Goal: Information Seeking & Learning: Learn about a topic

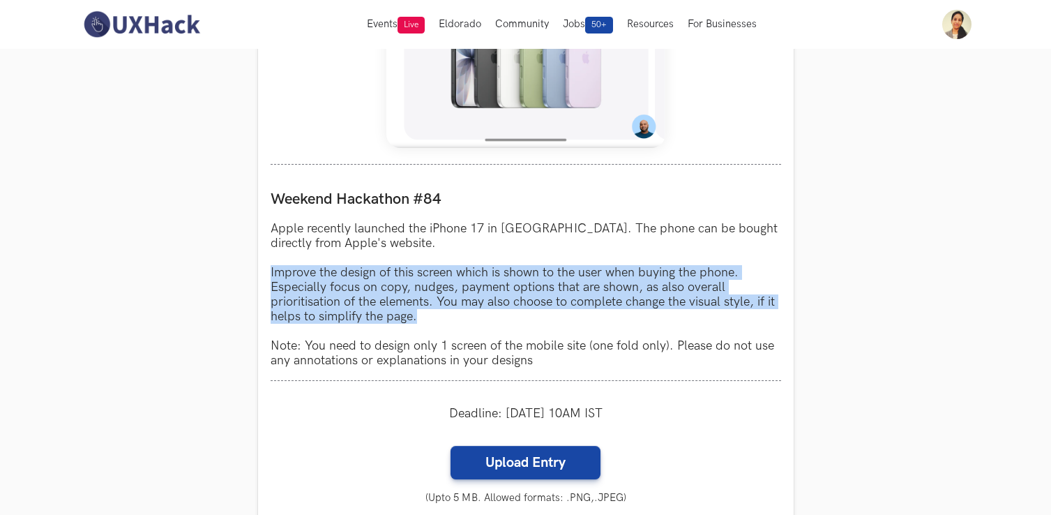
scroll to position [1152, 0]
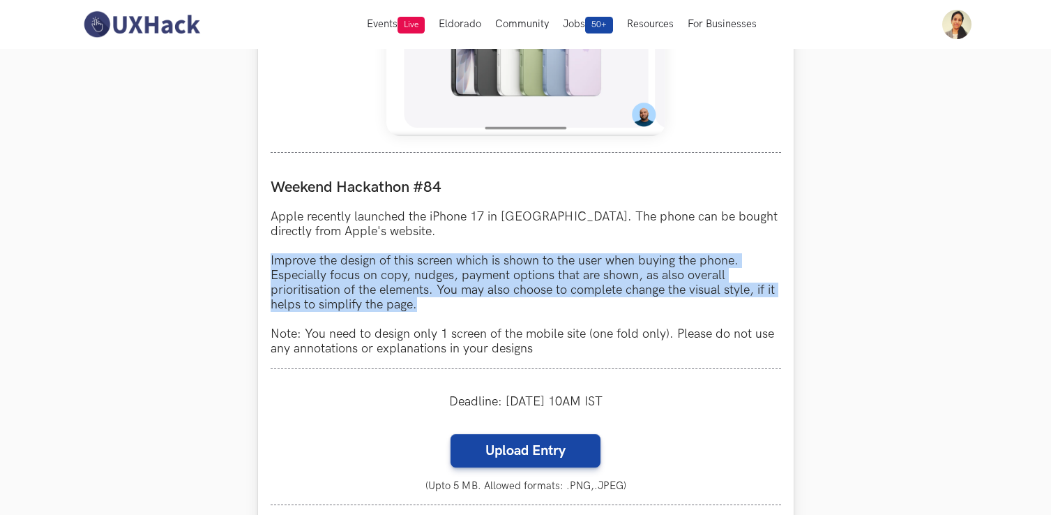
click at [448, 312] on p "Apple recently launched the iPhone 17 in India. The phone can be bought directl…" at bounding box center [526, 282] width 511 height 146
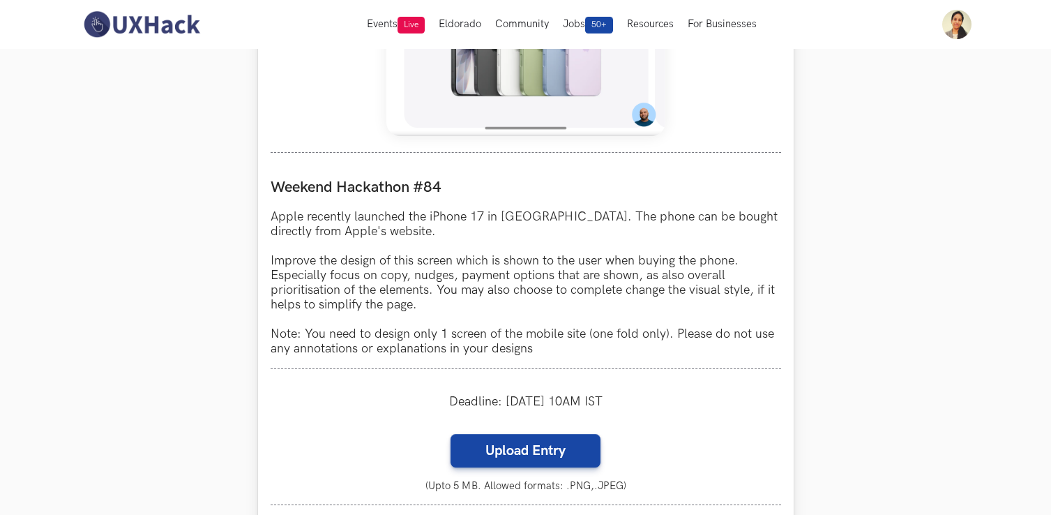
click at [396, 279] on p "Apple recently launched the iPhone 17 in India. The phone can be bought directl…" at bounding box center [526, 282] width 511 height 146
click at [432, 276] on p "Apple recently launched the iPhone 17 in India. The phone can be bought directl…" at bounding box center [526, 282] width 511 height 146
click at [479, 276] on p "Apple recently launched the iPhone 17 in India. The phone can be bought directl…" at bounding box center [526, 282] width 511 height 146
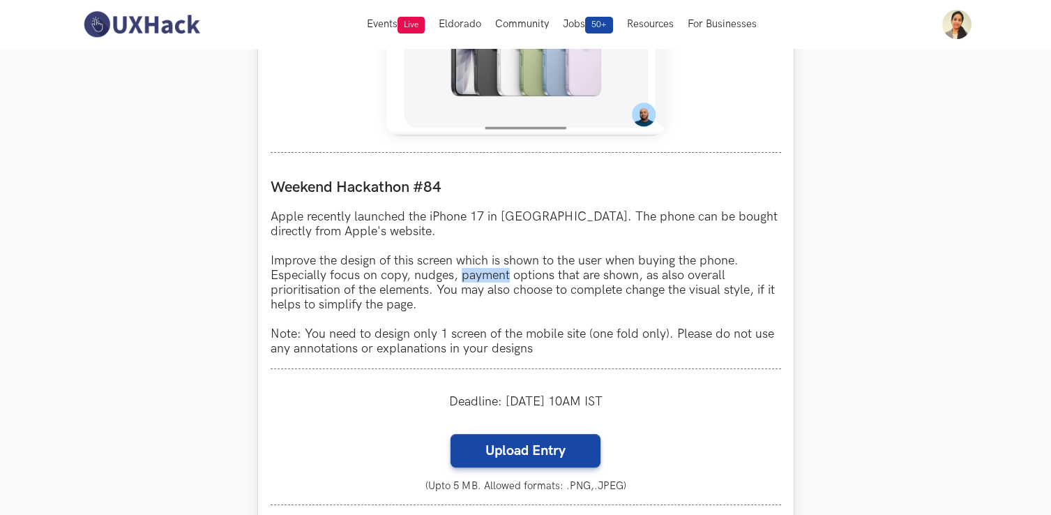
click at [479, 276] on p "Apple recently launched the iPhone 17 in India. The phone can be bought directl…" at bounding box center [526, 282] width 511 height 146
click at [359, 300] on p "Apple recently launched the iPhone 17 in India. The phone can be bought directl…" at bounding box center [526, 282] width 511 height 146
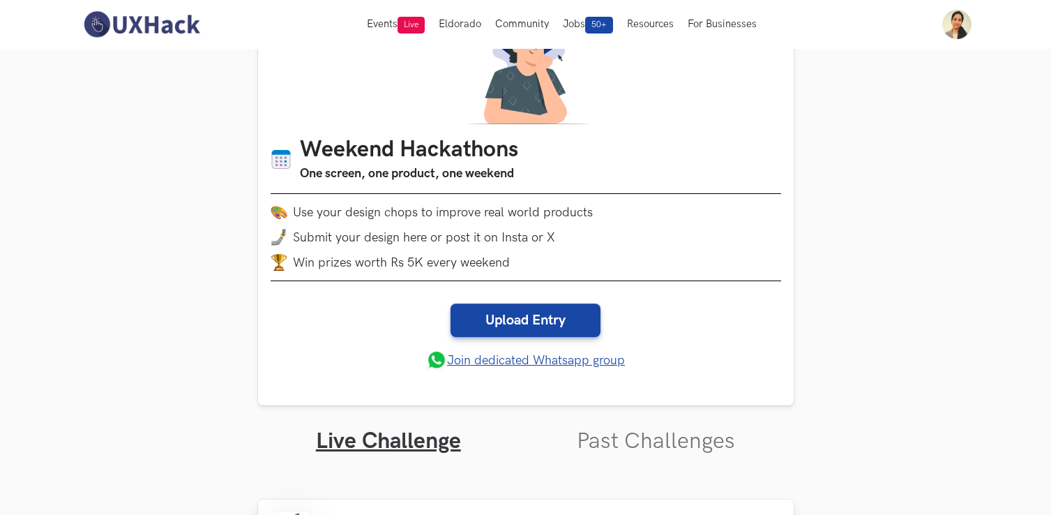
scroll to position [89, 0]
click at [639, 448] on link "Past Challenges" at bounding box center [656, 441] width 158 height 27
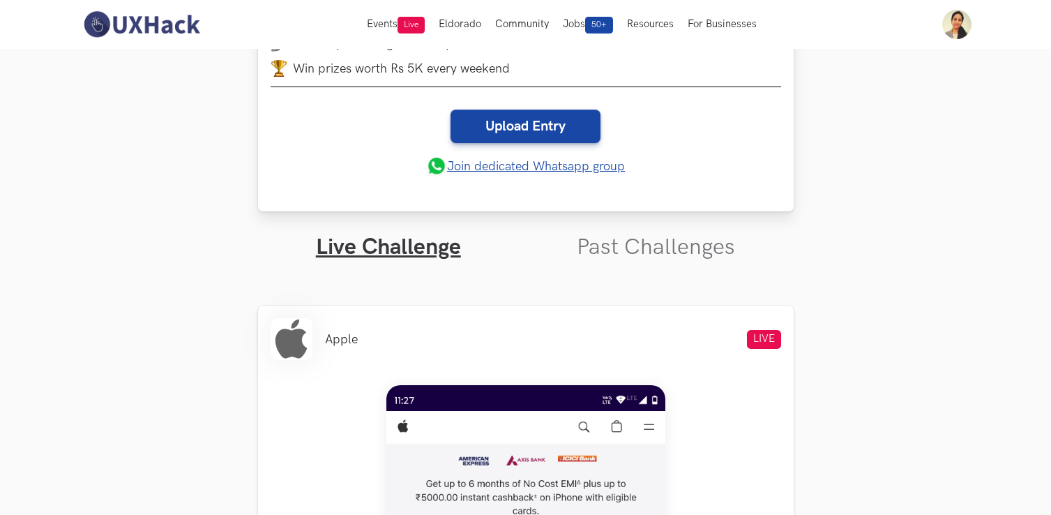
scroll to position [284, 0]
click at [631, 246] on link "Past Challenges" at bounding box center [656, 246] width 158 height 27
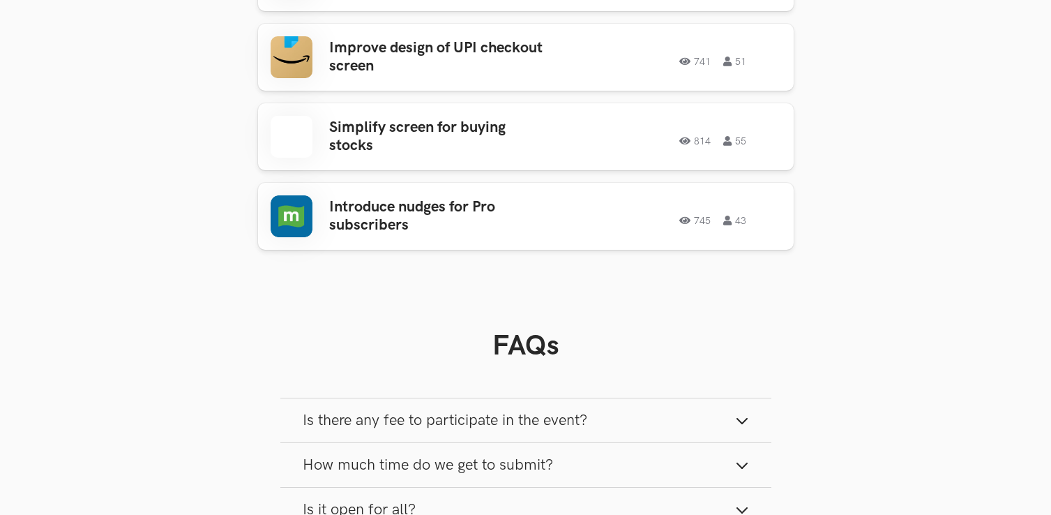
scroll to position [2308, 0]
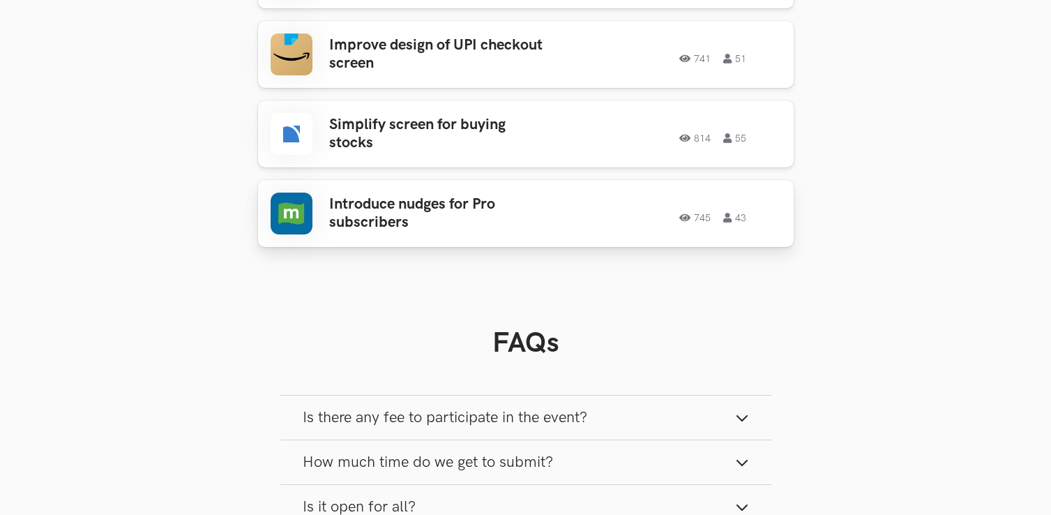
click at [430, 206] on h3 "Introduce nudges for Pro subscribers" at bounding box center [438, 213] width 218 height 37
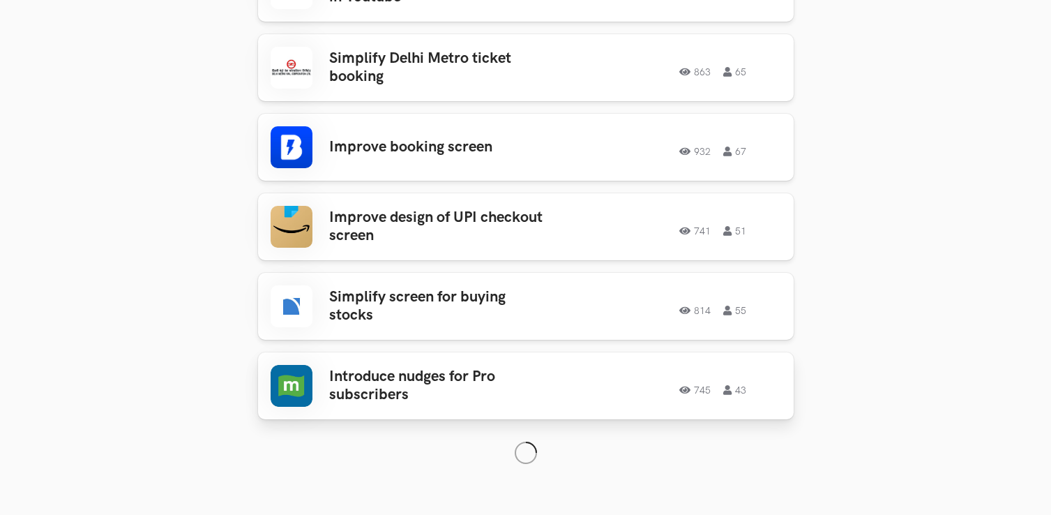
scroll to position [2205, 0]
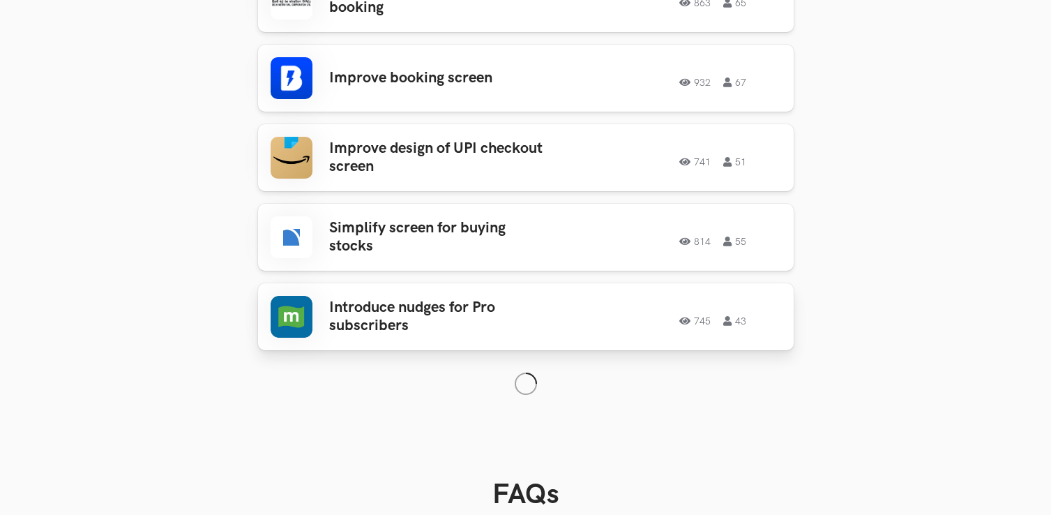
click at [377, 301] on h3 "Introduce nudges for Pro subscribers" at bounding box center [438, 317] width 218 height 37
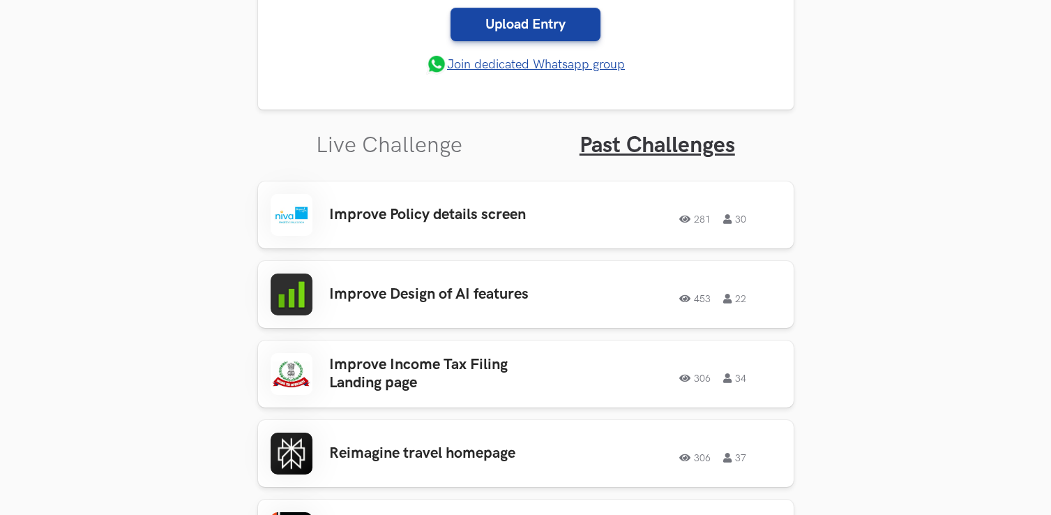
scroll to position [381, 0]
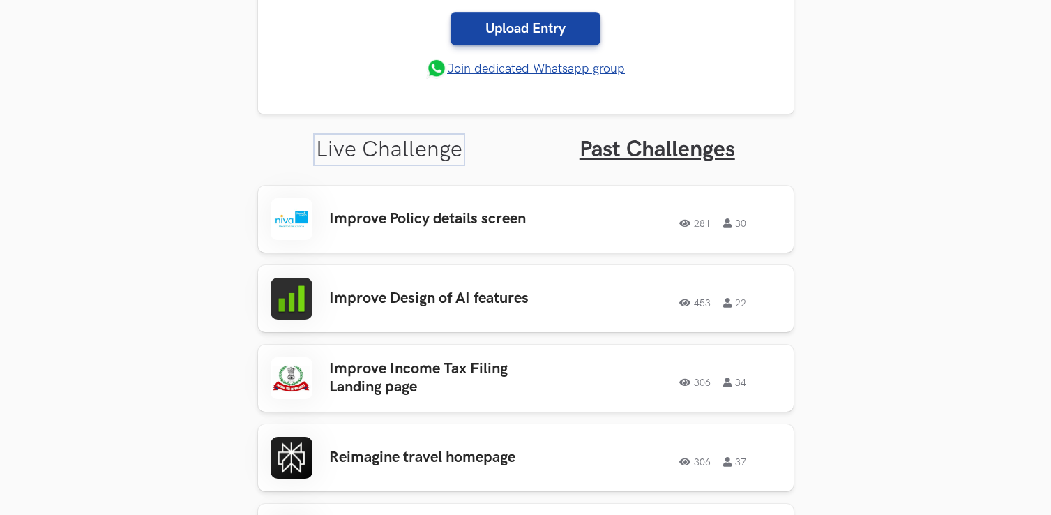
click at [391, 149] on link "Live Challenge" at bounding box center [389, 149] width 146 height 27
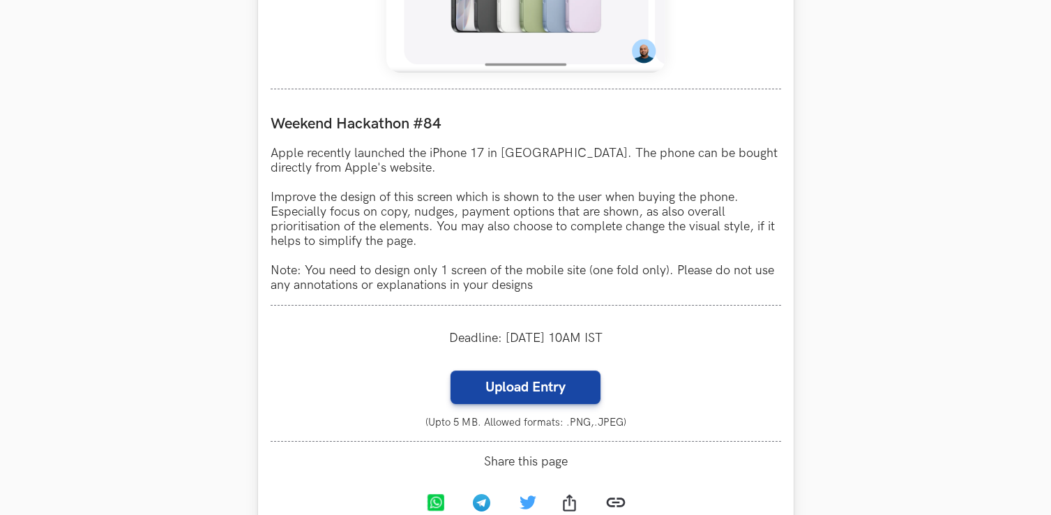
scroll to position [1219, 0]
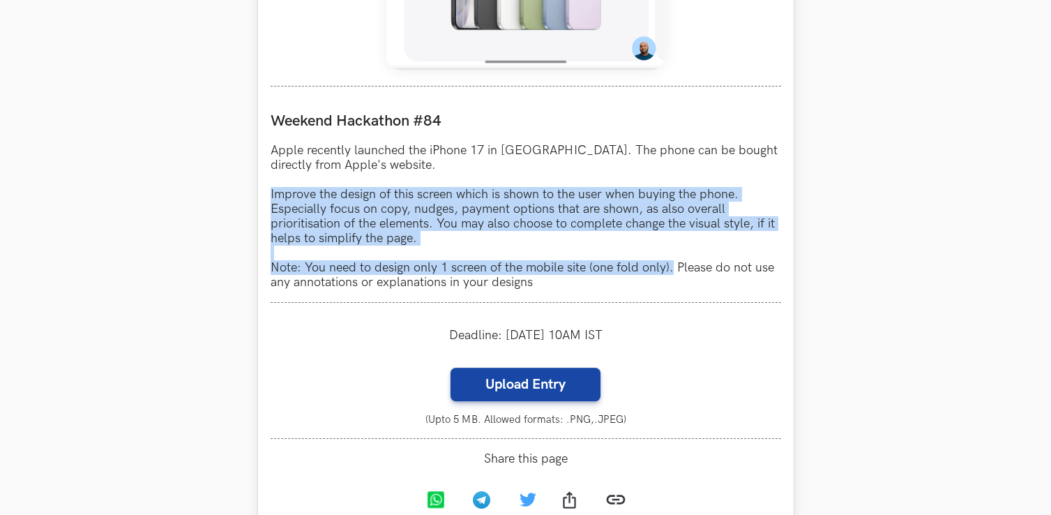
drag, startPoint x: 672, startPoint y: 267, endPoint x: 270, endPoint y: 196, distance: 408.7
click at [271, 196] on p "Apple recently launched the iPhone 17 in India. The phone can be bought directl…" at bounding box center [526, 216] width 511 height 146
copy p "Improve the design of this screen which is shown to the user when buying the ph…"
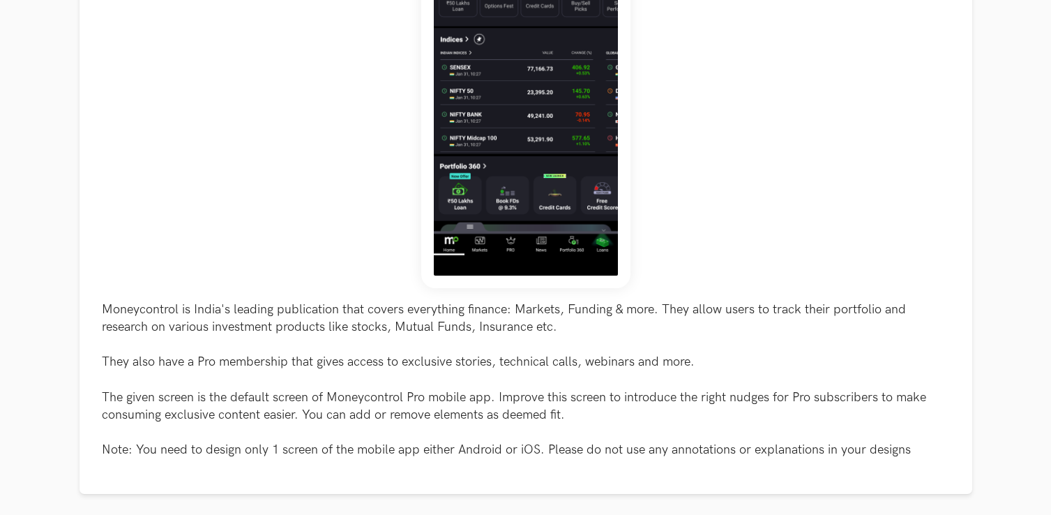
scroll to position [338, 0]
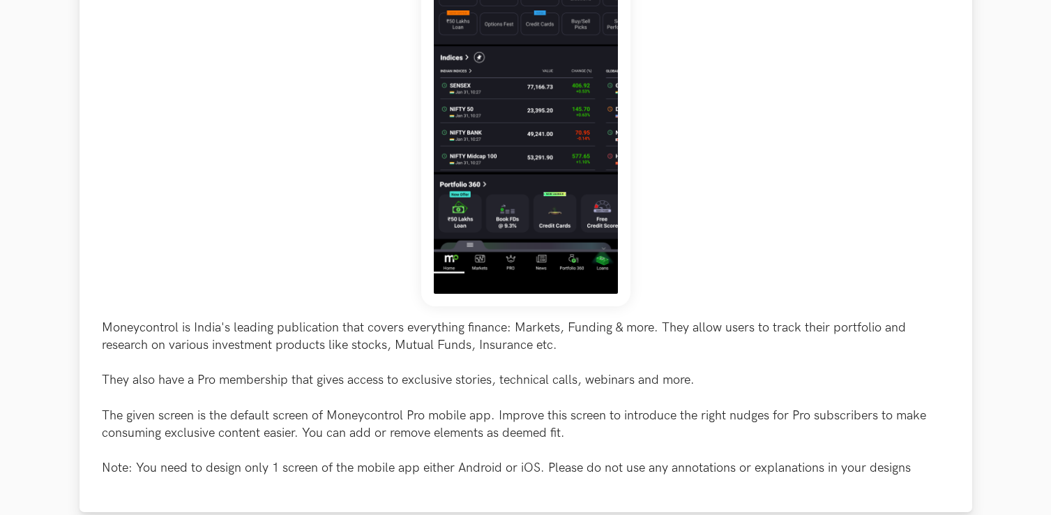
click at [544, 114] on img at bounding box center [525, 89] width 209 height 435
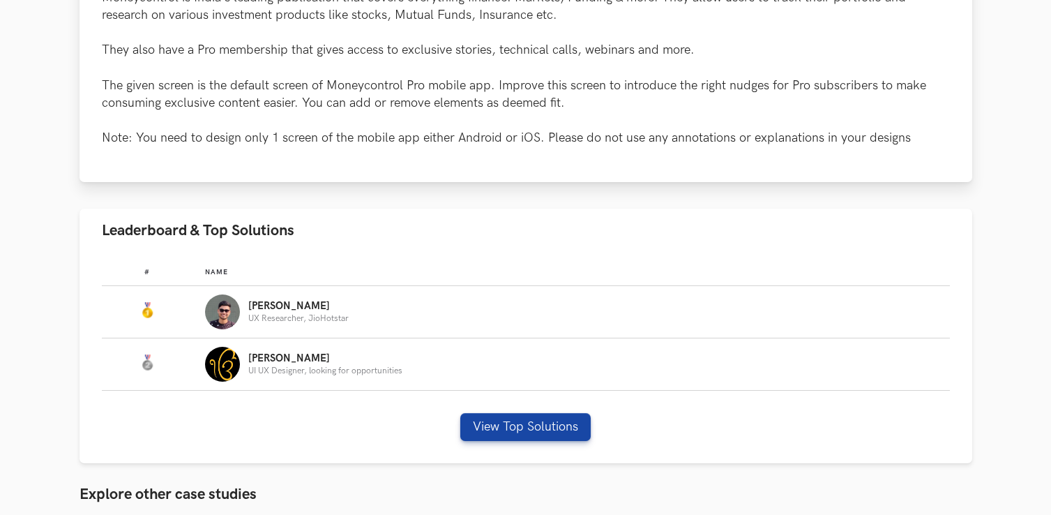
scroll to position [679, 0]
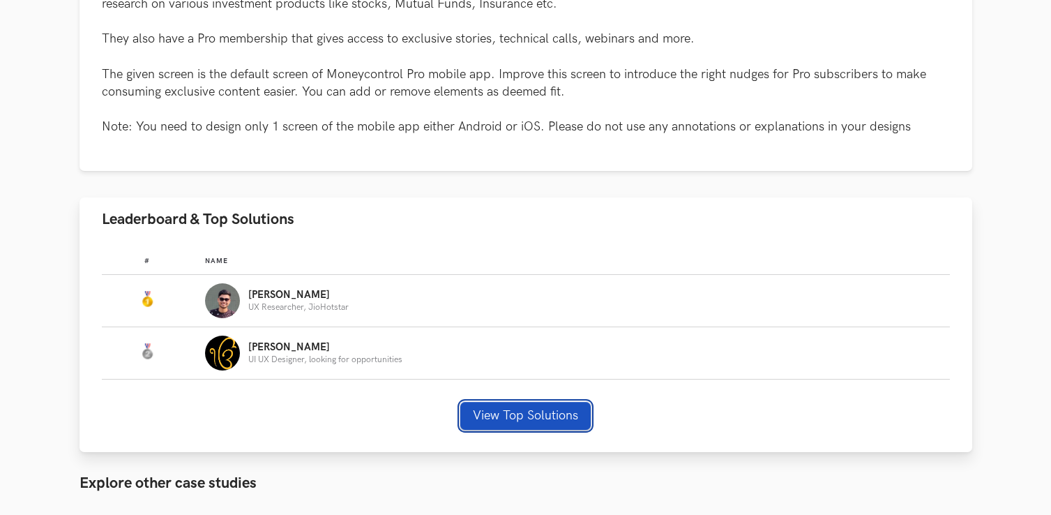
click at [518, 421] on button "View Top Solutions" at bounding box center [525, 416] width 130 height 28
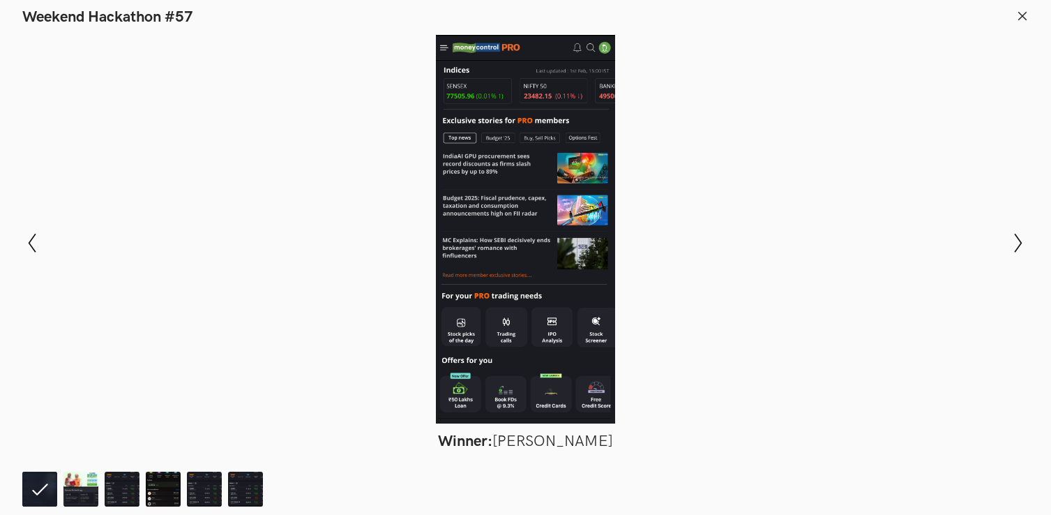
scroll to position [678, 0]
click at [33, 239] on icon "Show previous slide" at bounding box center [32, 243] width 20 height 20
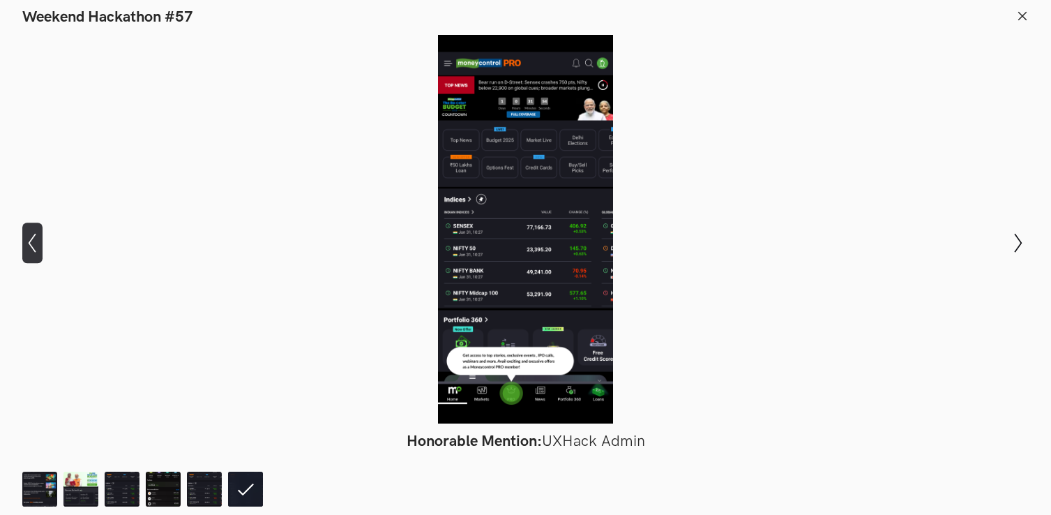
click at [31, 235] on icon "Show previous slide" at bounding box center [32, 243] width 20 height 20
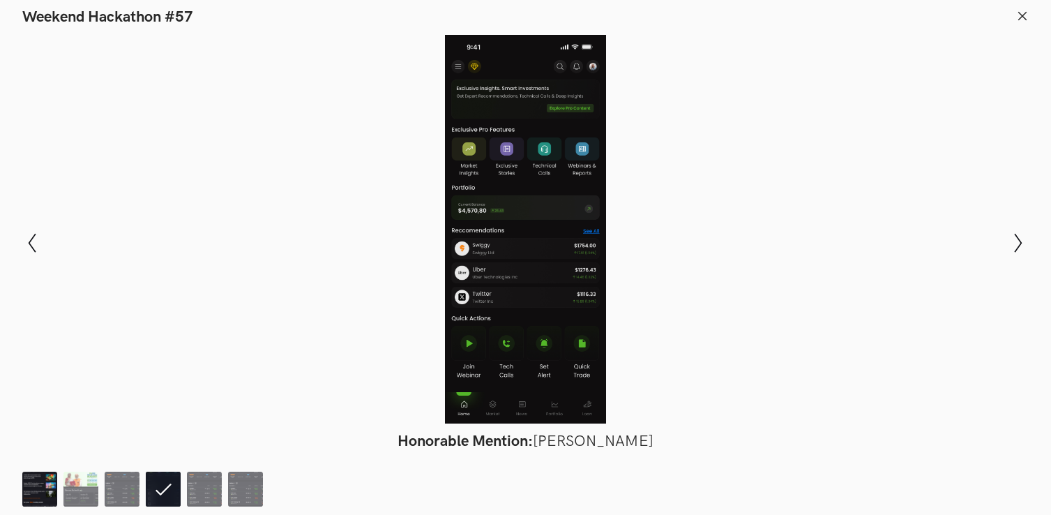
click at [45, 489] on img at bounding box center [39, 489] width 35 height 35
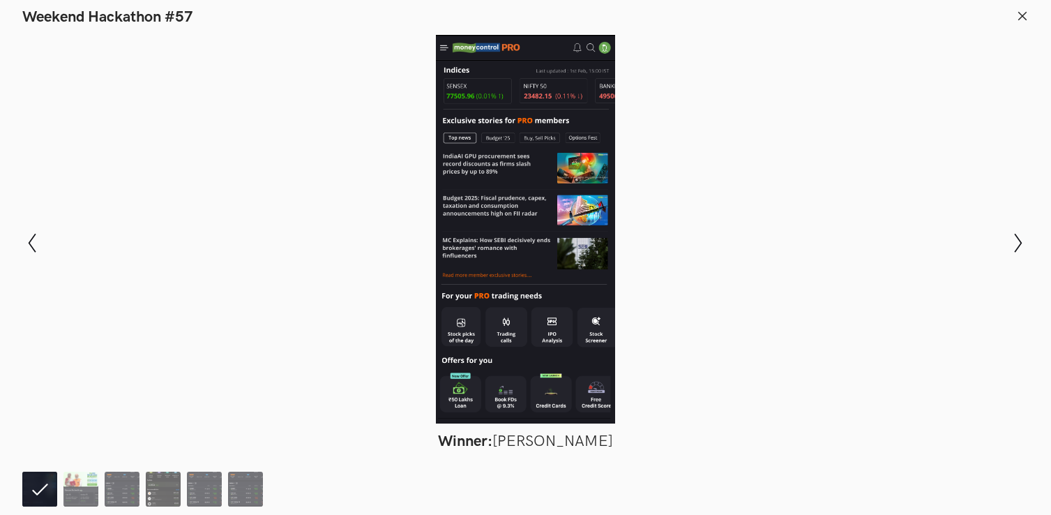
click at [63, 491] on ol at bounding box center [145, 489] width 247 height 35
click at [76, 490] on img at bounding box center [80, 489] width 35 height 35
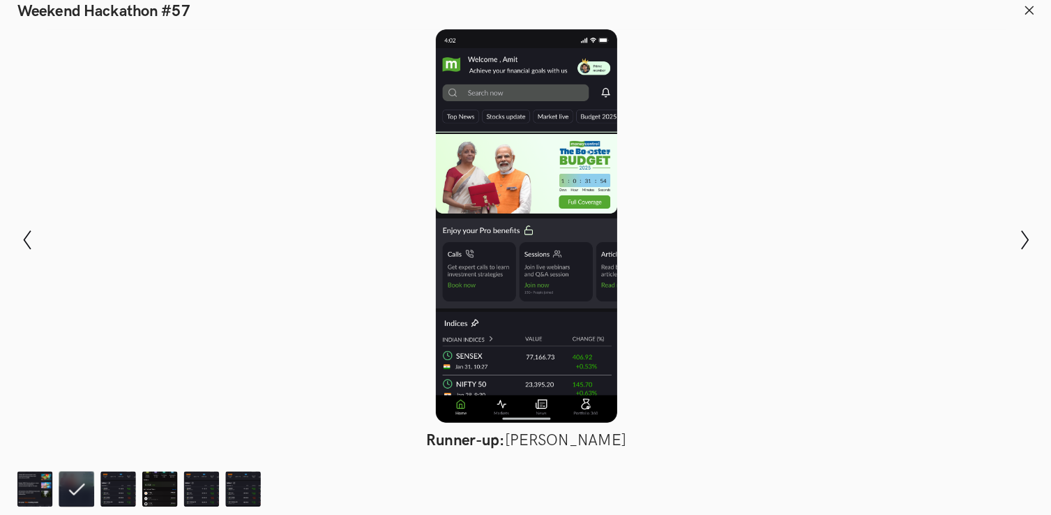
scroll to position [724, 0]
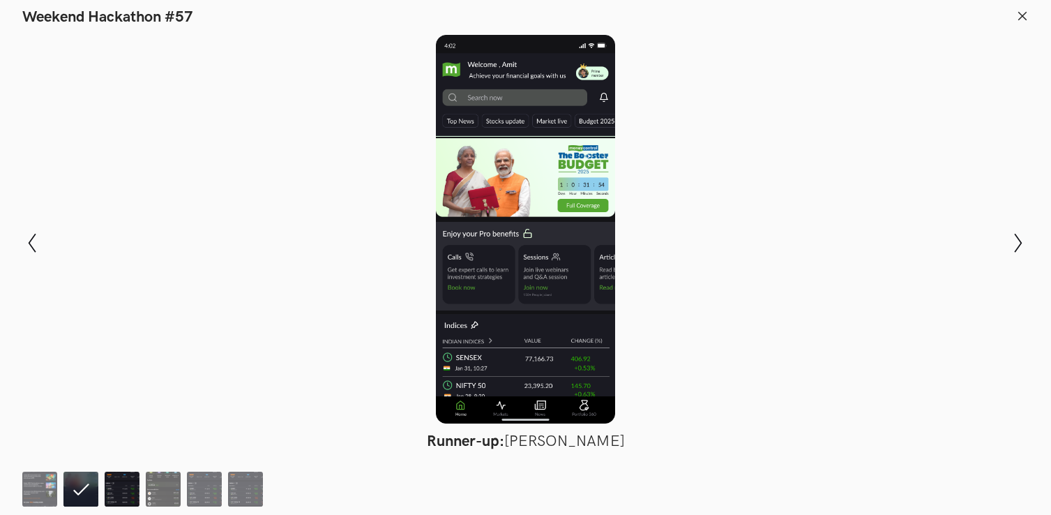
click at [126, 493] on img at bounding box center [122, 489] width 35 height 35
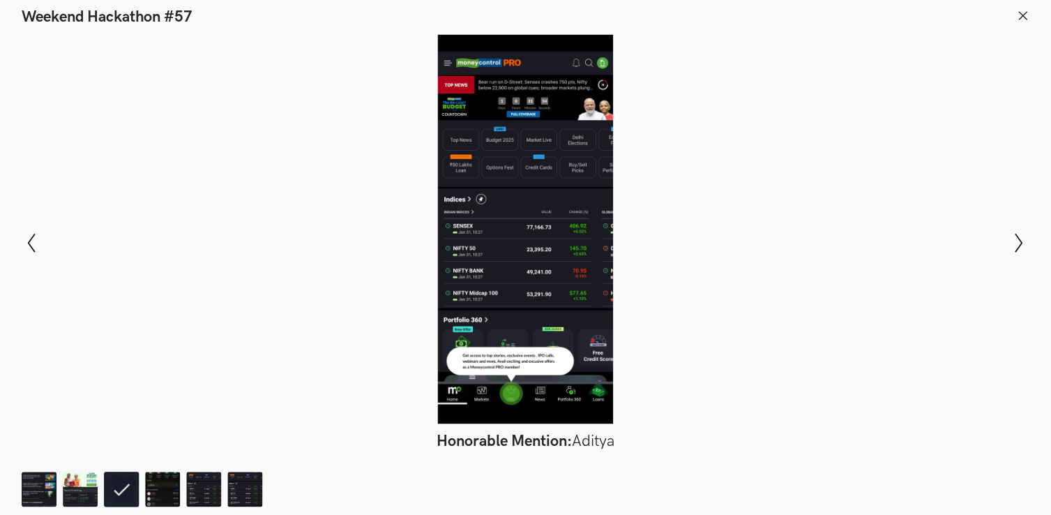
scroll to position [723, 0]
click at [163, 491] on img at bounding box center [163, 489] width 35 height 35
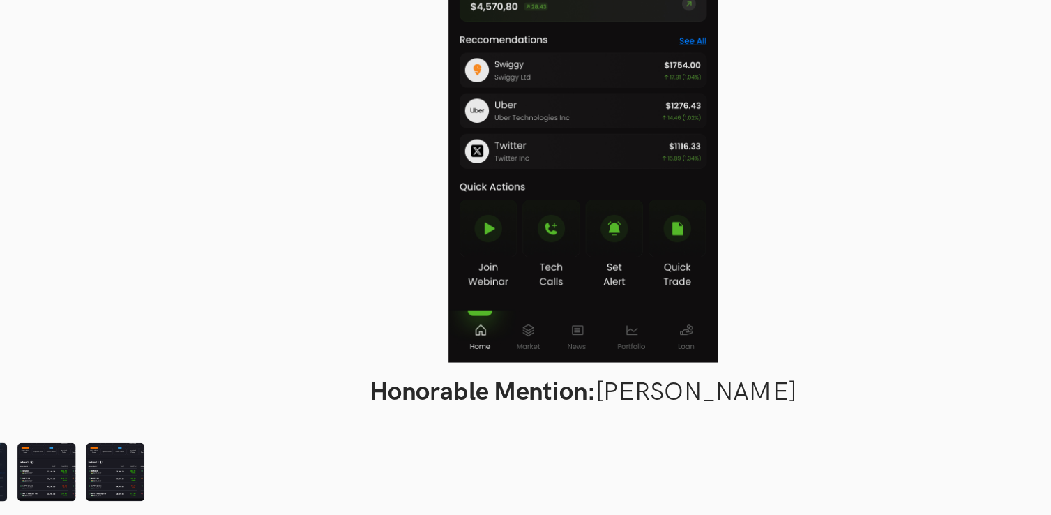
scroll to position [729, 0]
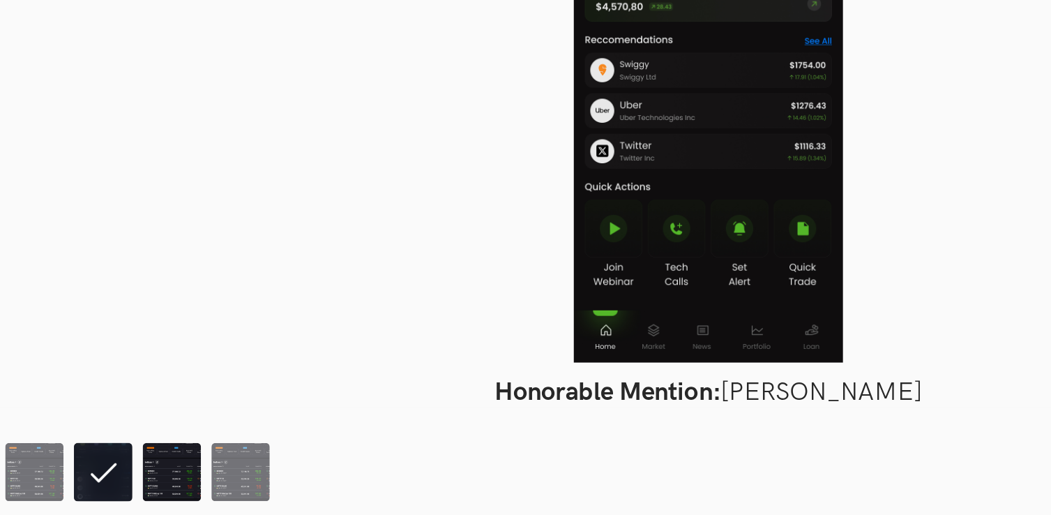
click at [193, 493] on img at bounding box center [204, 489] width 35 height 35
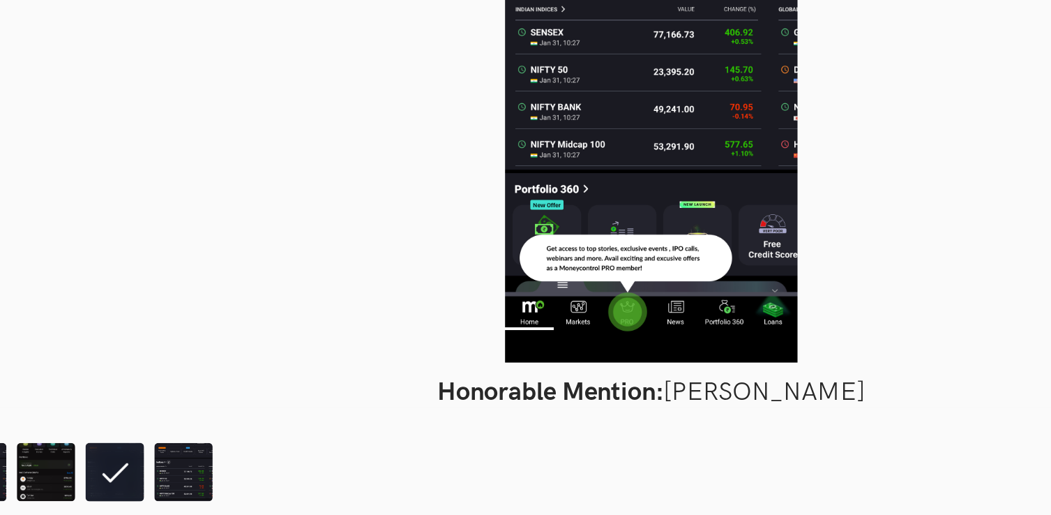
scroll to position [750, 0]
click at [247, 486] on img at bounding box center [245, 489] width 35 height 35
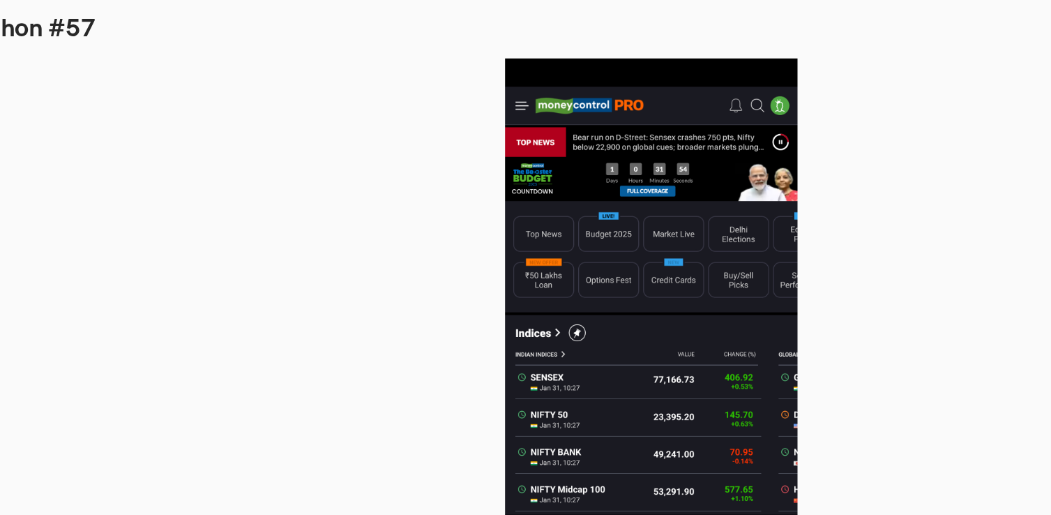
scroll to position [123, 0]
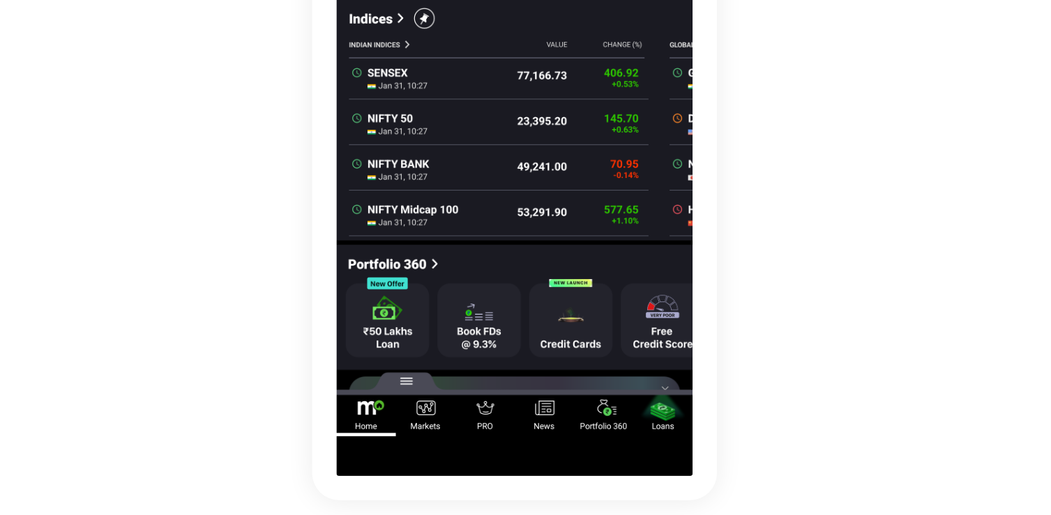
scroll to position [137, 0]
